Goal: Task Accomplishment & Management: Use online tool/utility

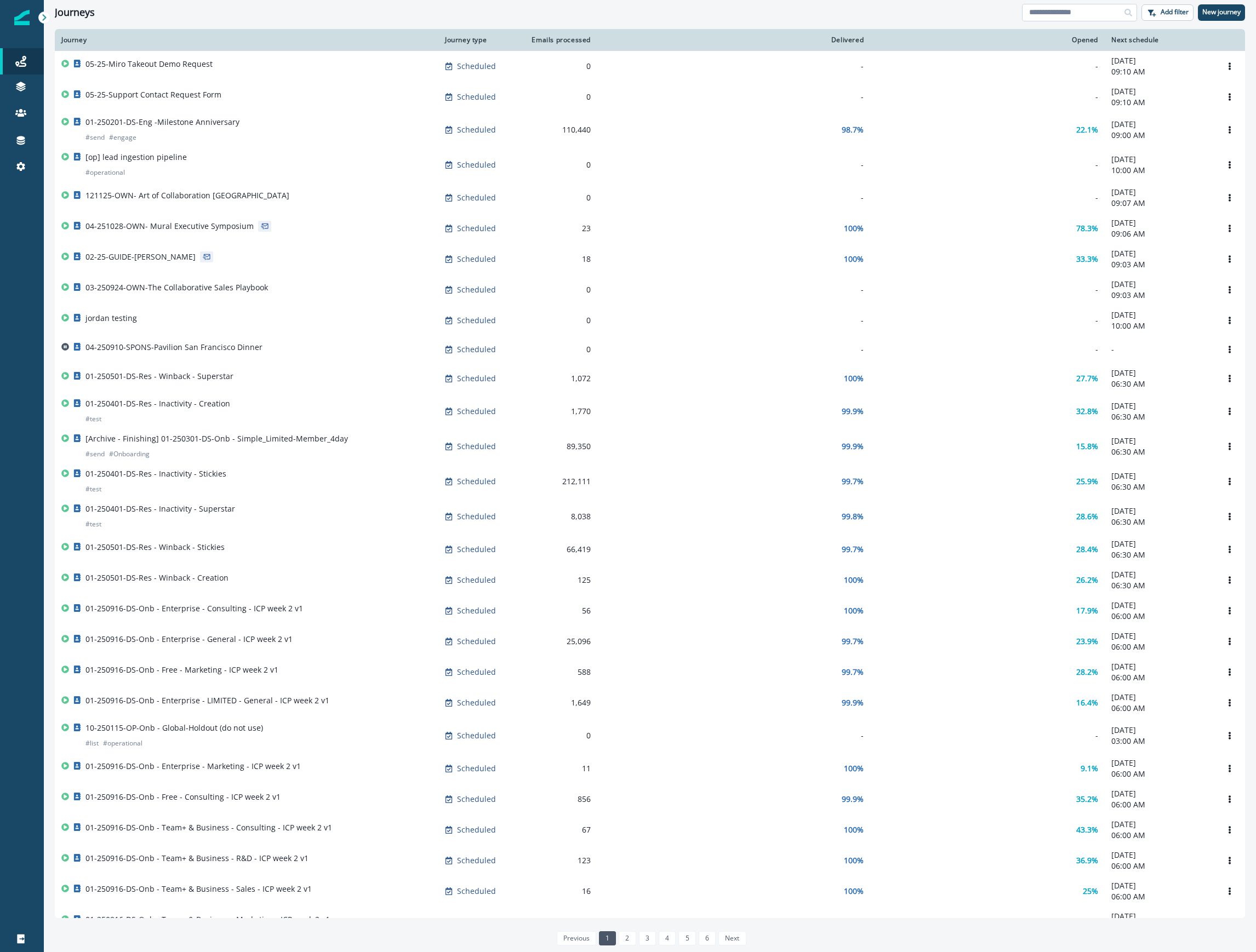
drag, startPoint x: 1039, startPoint y: 12, endPoint x: 1046, endPoint y: 16, distance: 8.1
click at [1039, 12] on input at bounding box center [1079, 13] width 115 height 17
type input "****"
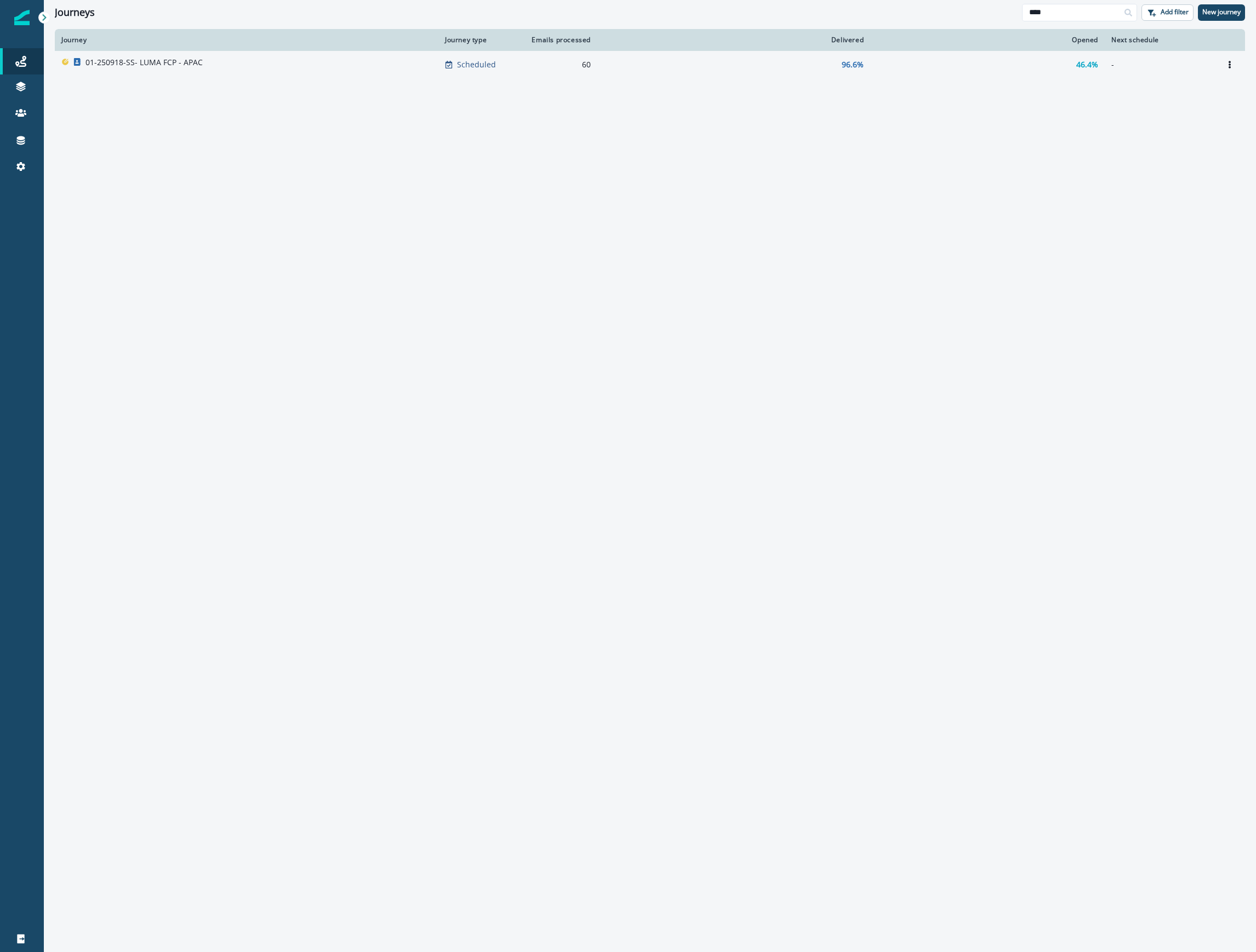
click at [246, 65] on div "01-250918-SS- LUMA FCP - APAC" at bounding box center [246, 65] width 370 height 16
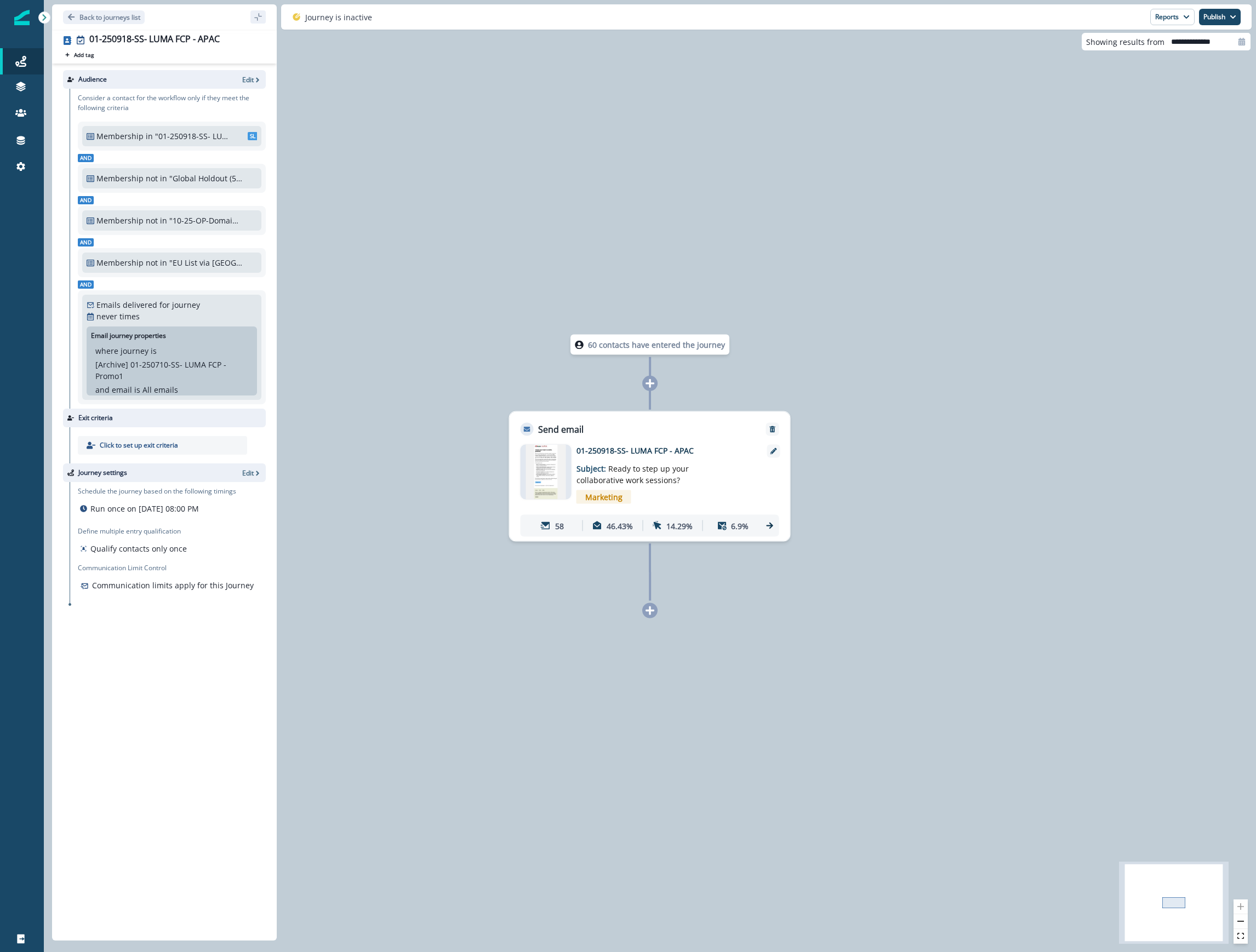
click at [772, 528] on icon at bounding box center [770, 526] width 10 height 10
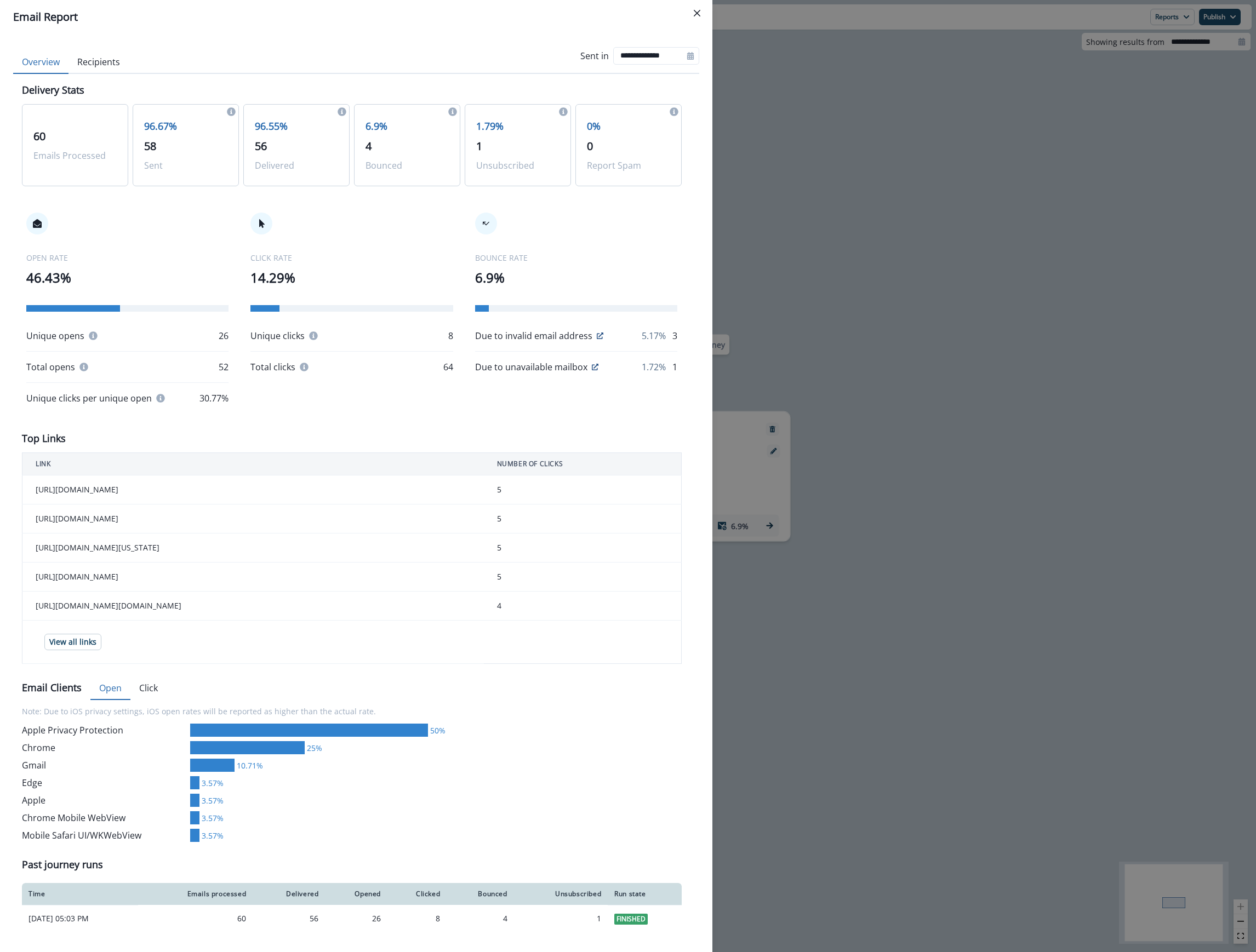
click at [1114, 172] on div "**********" at bounding box center [628, 476] width 1256 height 952
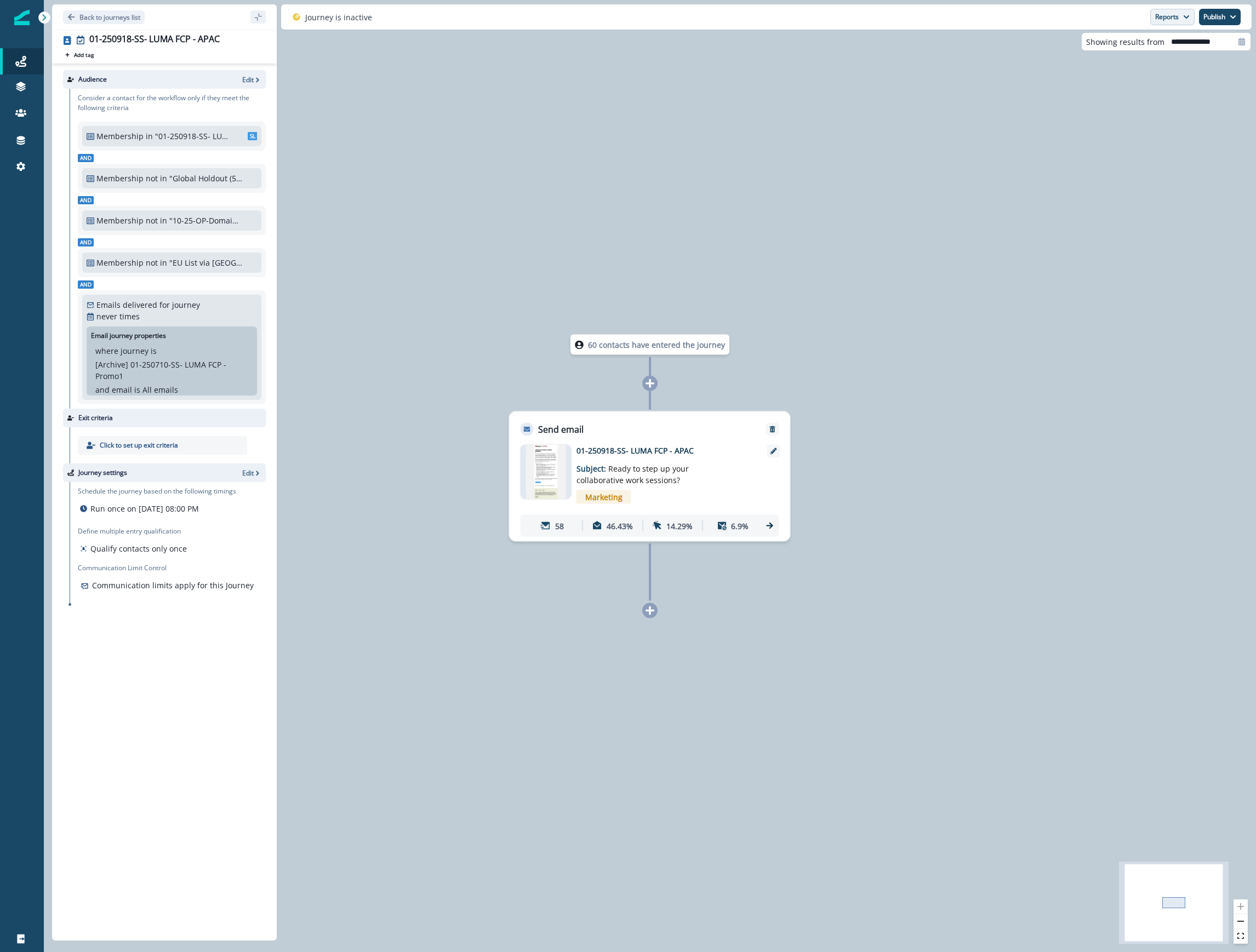
click at [1180, 18] on button "Reports" at bounding box center [1172, 16] width 45 height 16
click at [1168, 64] on p "Journey Member Report" at bounding box center [1136, 64] width 99 height 13
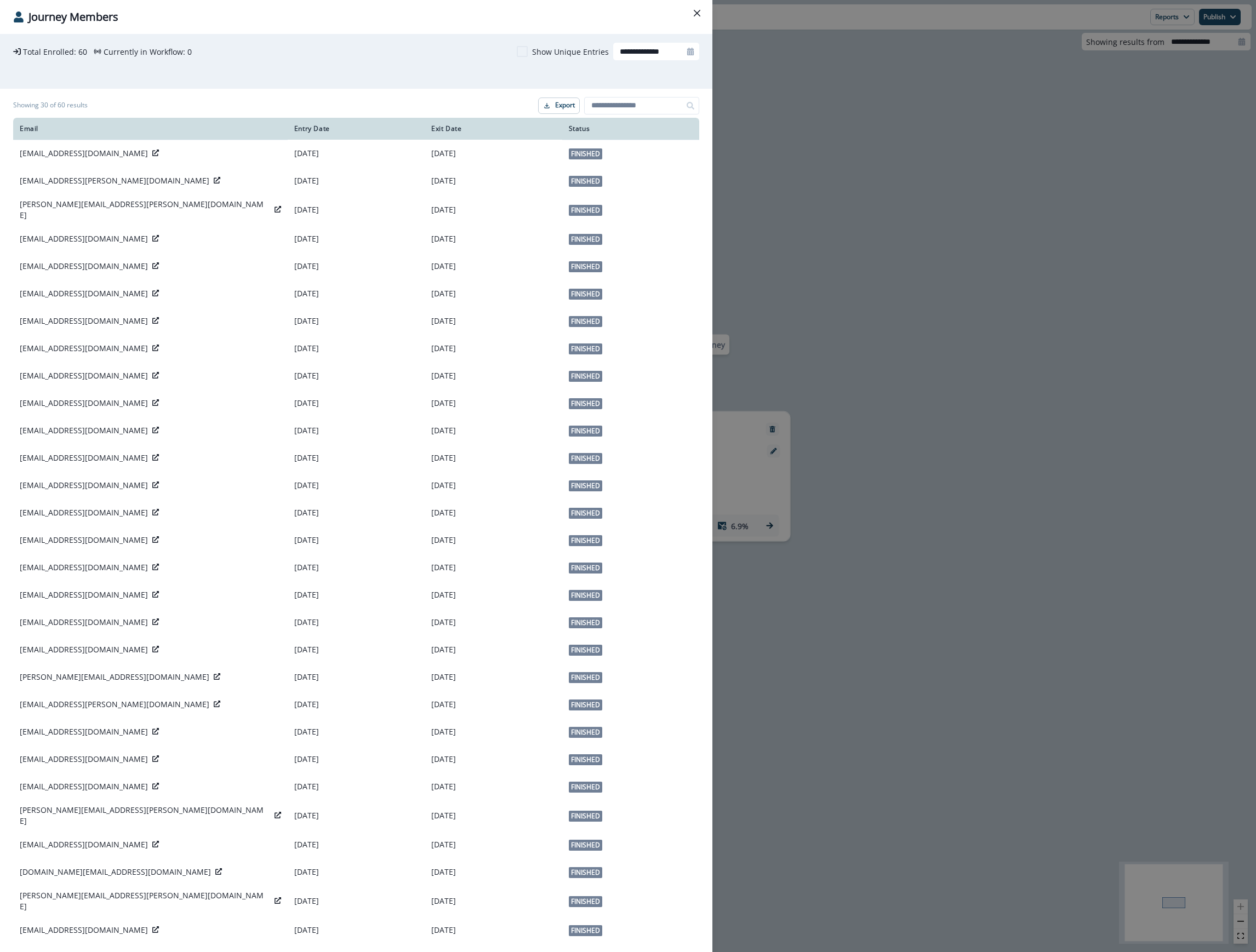
click at [1197, 160] on div "**********" at bounding box center [628, 476] width 1256 height 952
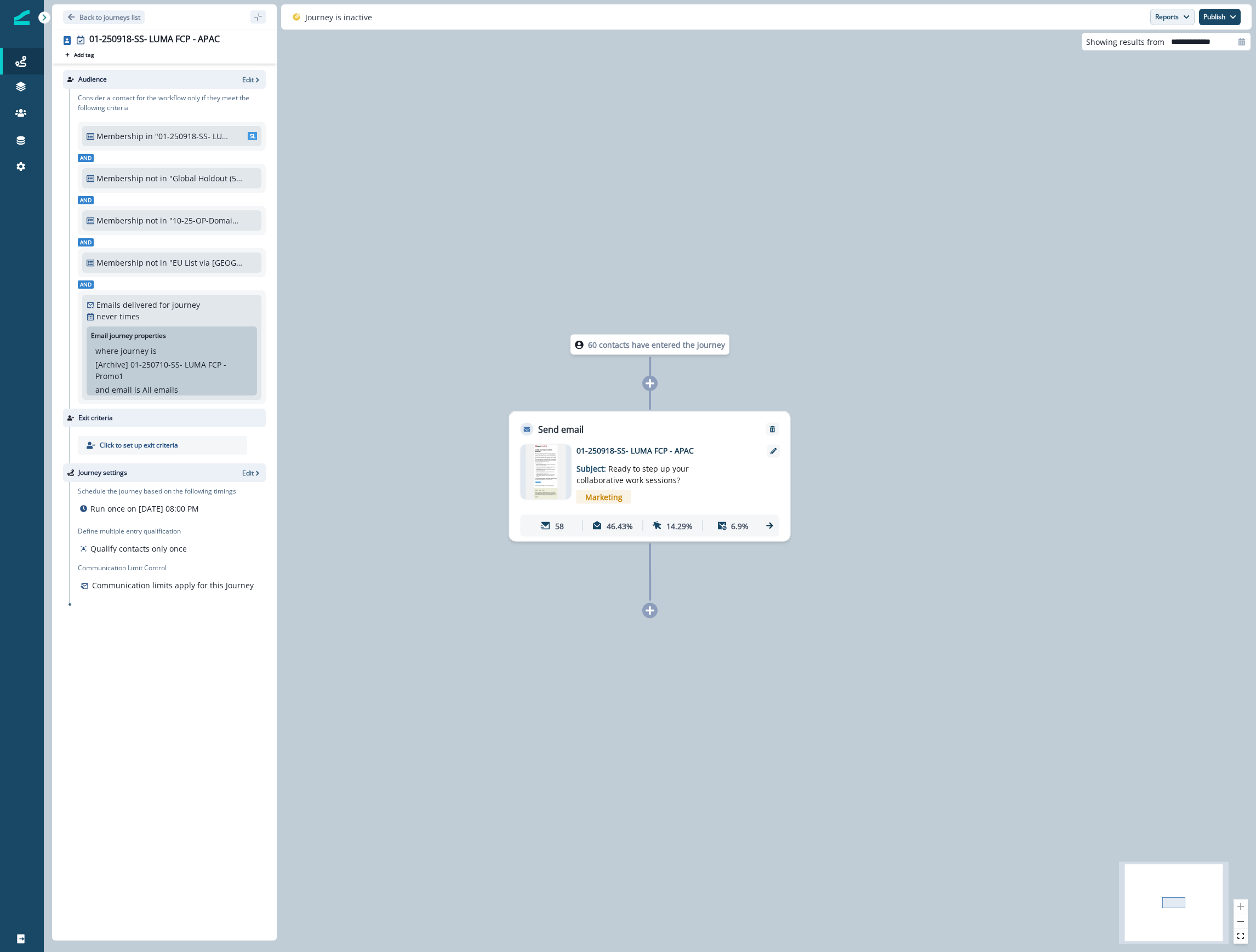
click at [1173, 20] on button "Reports" at bounding box center [1172, 16] width 45 height 16
click at [1144, 48] on button "Email Report" at bounding box center [1132, 45] width 124 height 20
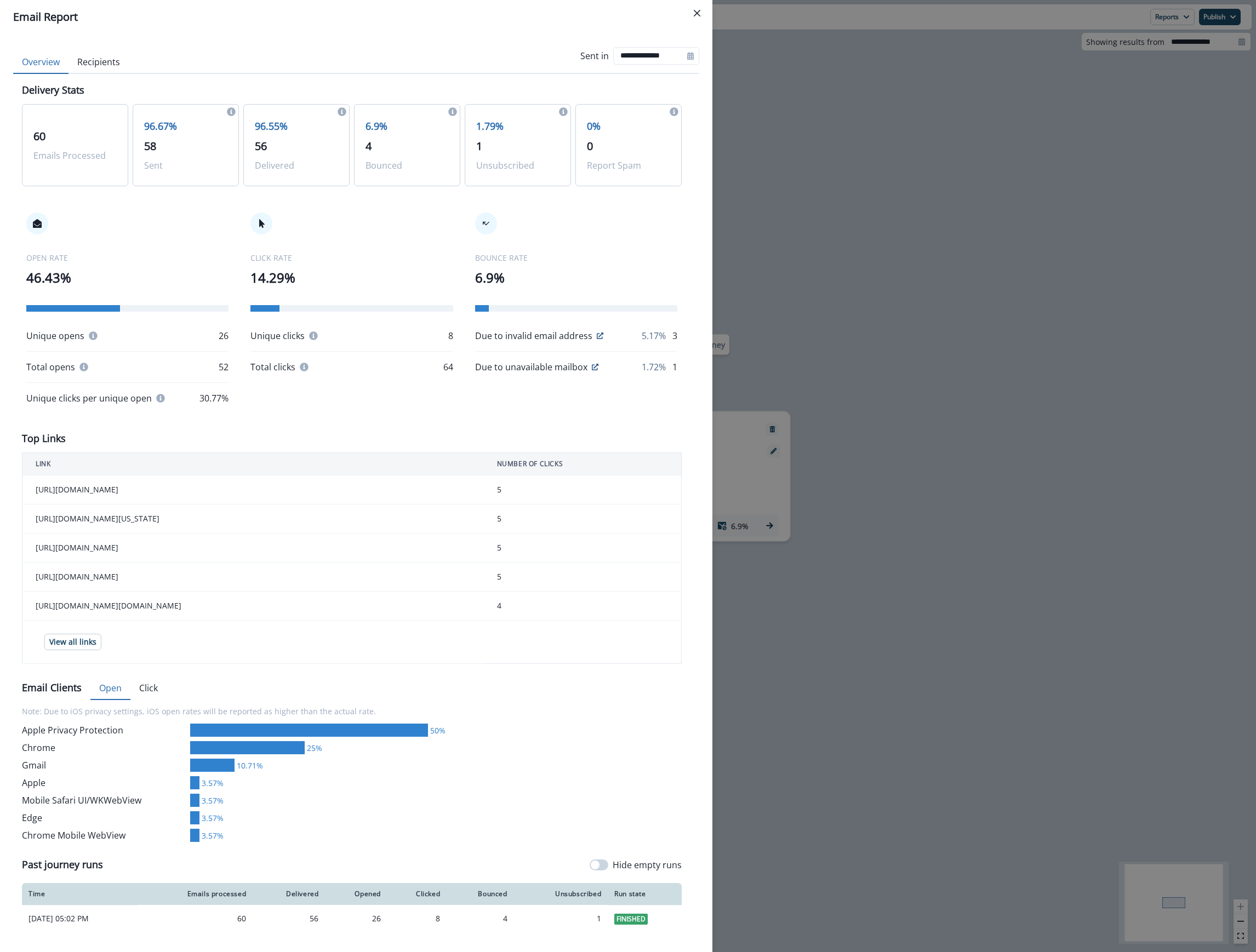
click at [101, 66] on button "Recipients" at bounding box center [99, 62] width 60 height 23
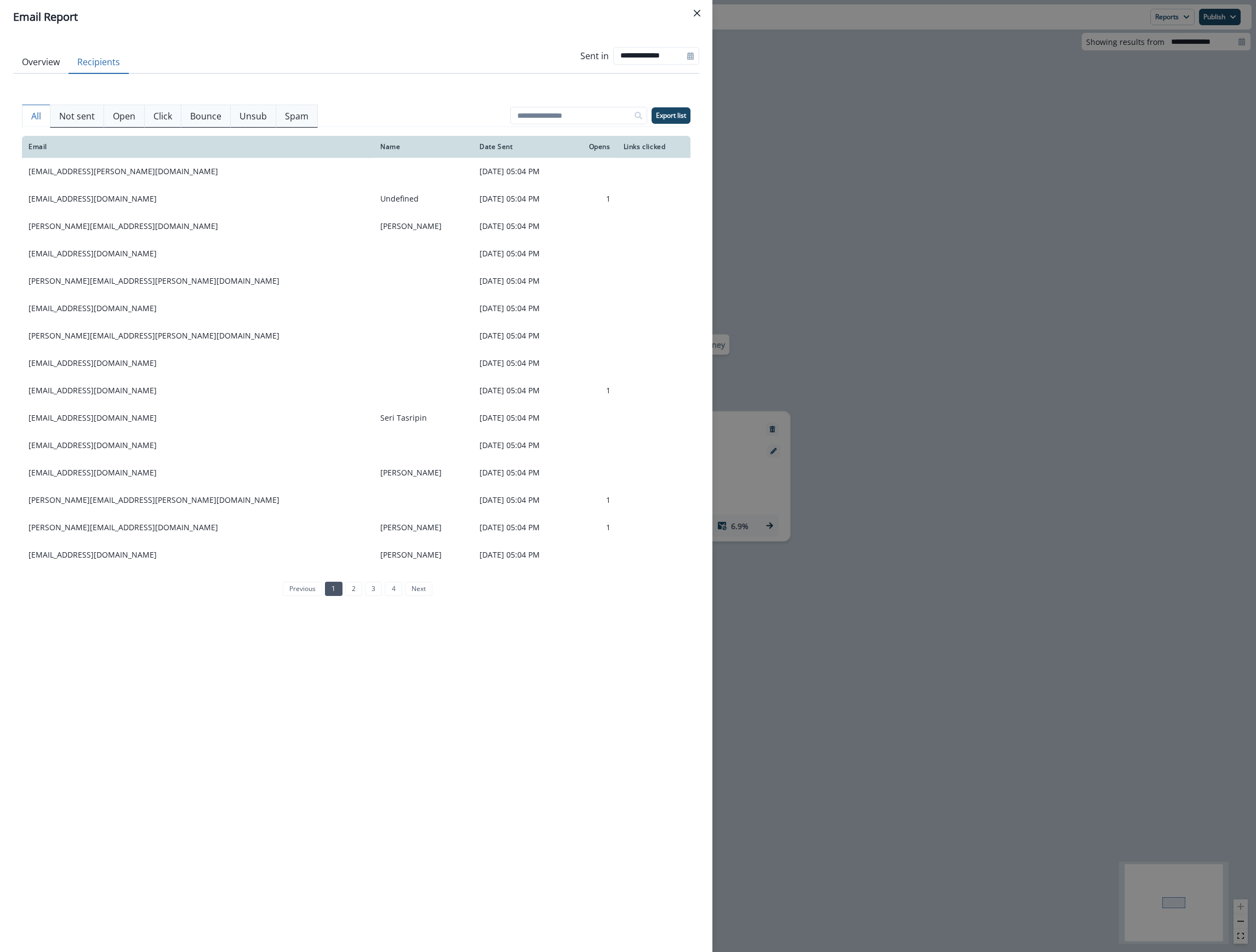
click at [128, 118] on p "Open" at bounding box center [124, 116] width 23 height 13
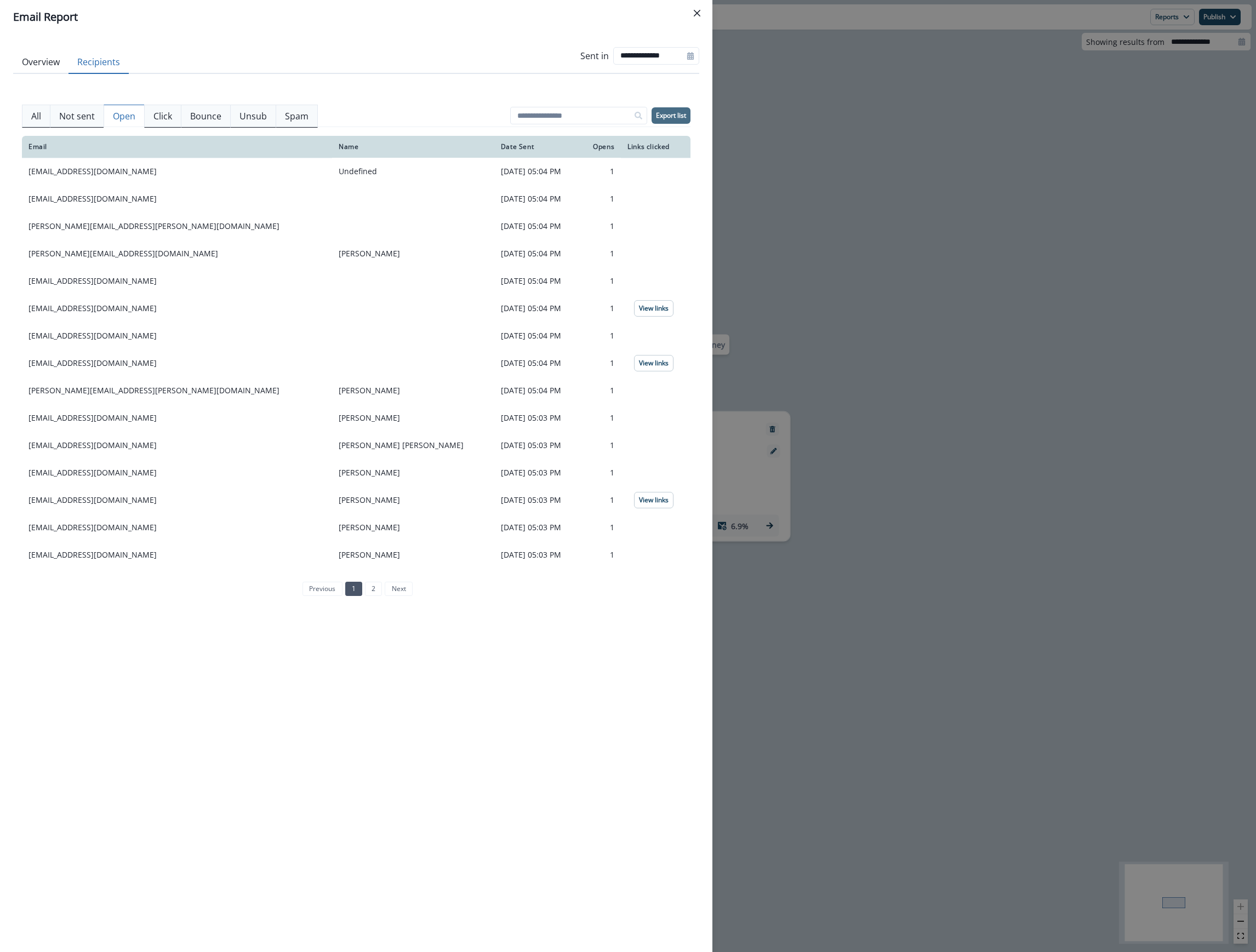
click at [681, 114] on p "Export list" at bounding box center [671, 116] width 31 height 8
click at [538, 22] on div "Email Report" at bounding box center [356, 16] width 686 height 16
click at [698, 16] on button "Close" at bounding box center [697, 13] width 17 height 17
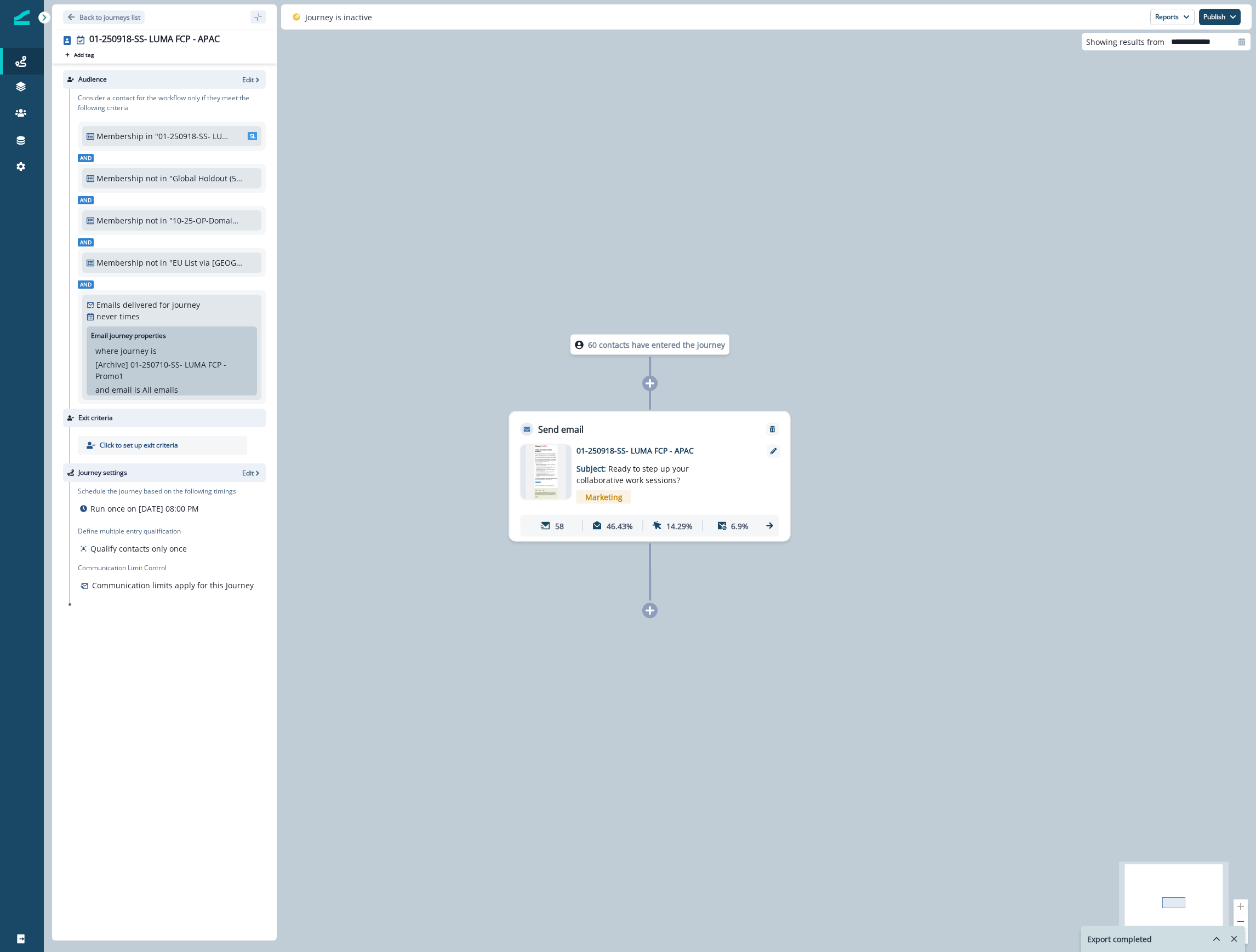
click at [971, 128] on div "60 contacts have entered the journey Send email Email asset changed, journey re…" at bounding box center [650, 476] width 1212 height 952
